Goal: Task Accomplishment & Management: Complete application form

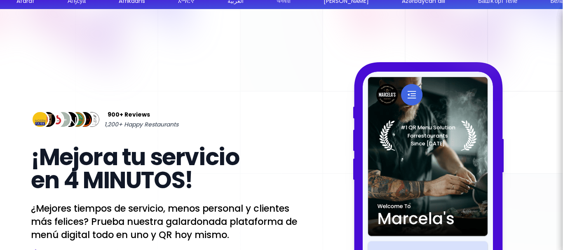
select select "es"
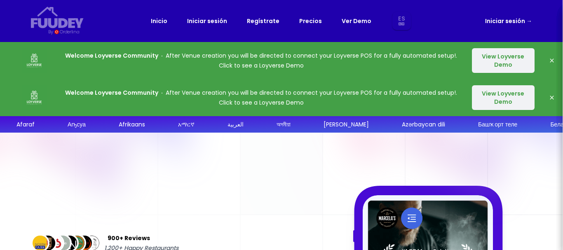
click at [260, 19] on link "Regístrate" at bounding box center [263, 21] width 33 height 10
select select "es"
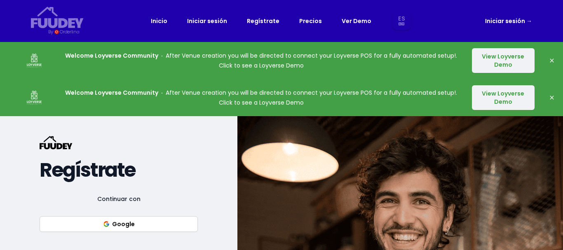
click at [272, 18] on link "Regístrate" at bounding box center [263, 21] width 33 height 10
select select "es"
click at [271, 21] on link "Regístrate" at bounding box center [263, 21] width 33 height 10
select select "es"
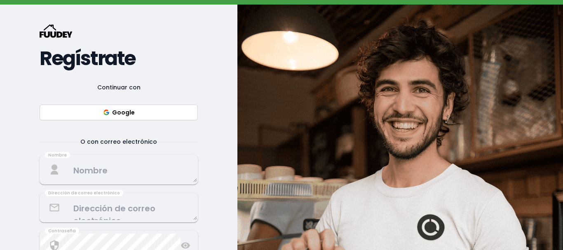
scroll to position [124, 0]
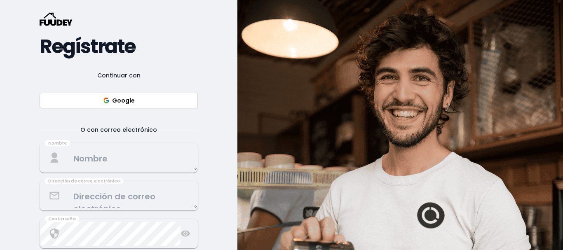
select select "es"
click at [136, 128] on span "O con correo electrónico" at bounding box center [119, 130] width 97 height 10
click at [144, 149] on textarea at bounding box center [118, 158] width 157 height 24
select select "es"
